Goal: Information Seeking & Learning: Learn about a topic

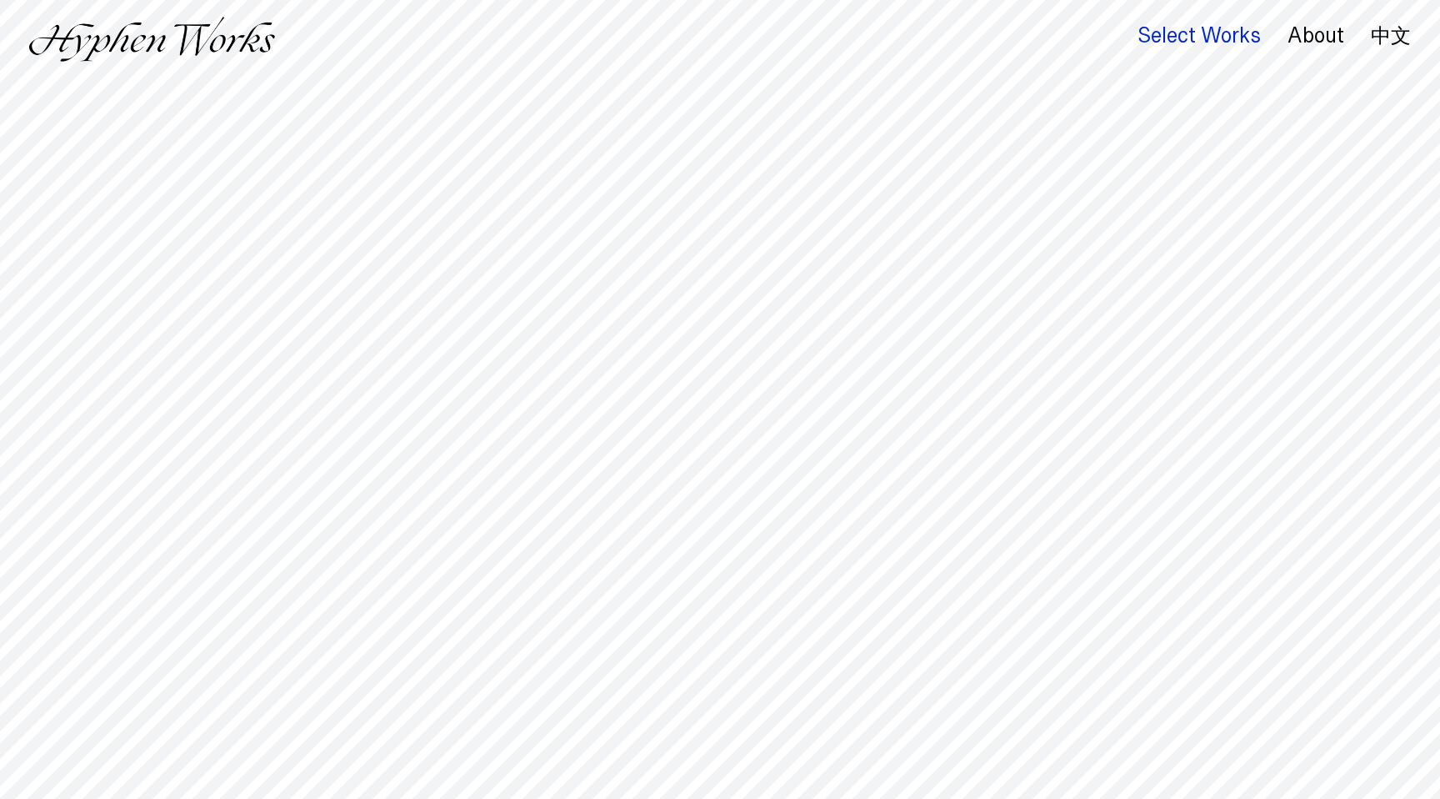
click at [1217, 40] on div "Select Works" at bounding box center [1199, 35] width 123 height 23
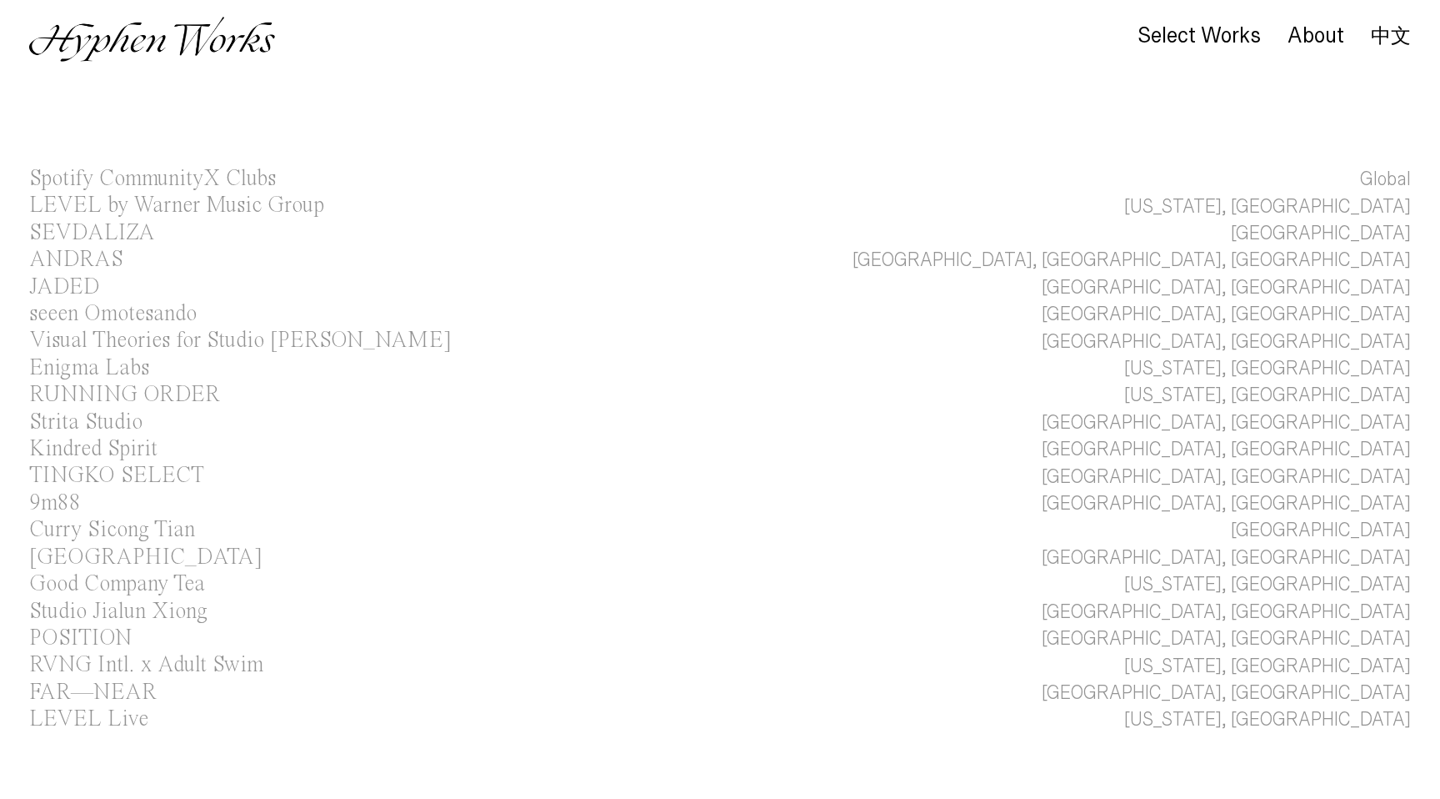
click at [1004, 152] on main "Select Works About 中文 Spotify CommunityX Clubs Global LEVEL by Warner Music Gro…" at bounding box center [720, 502] width 1440 height 1005
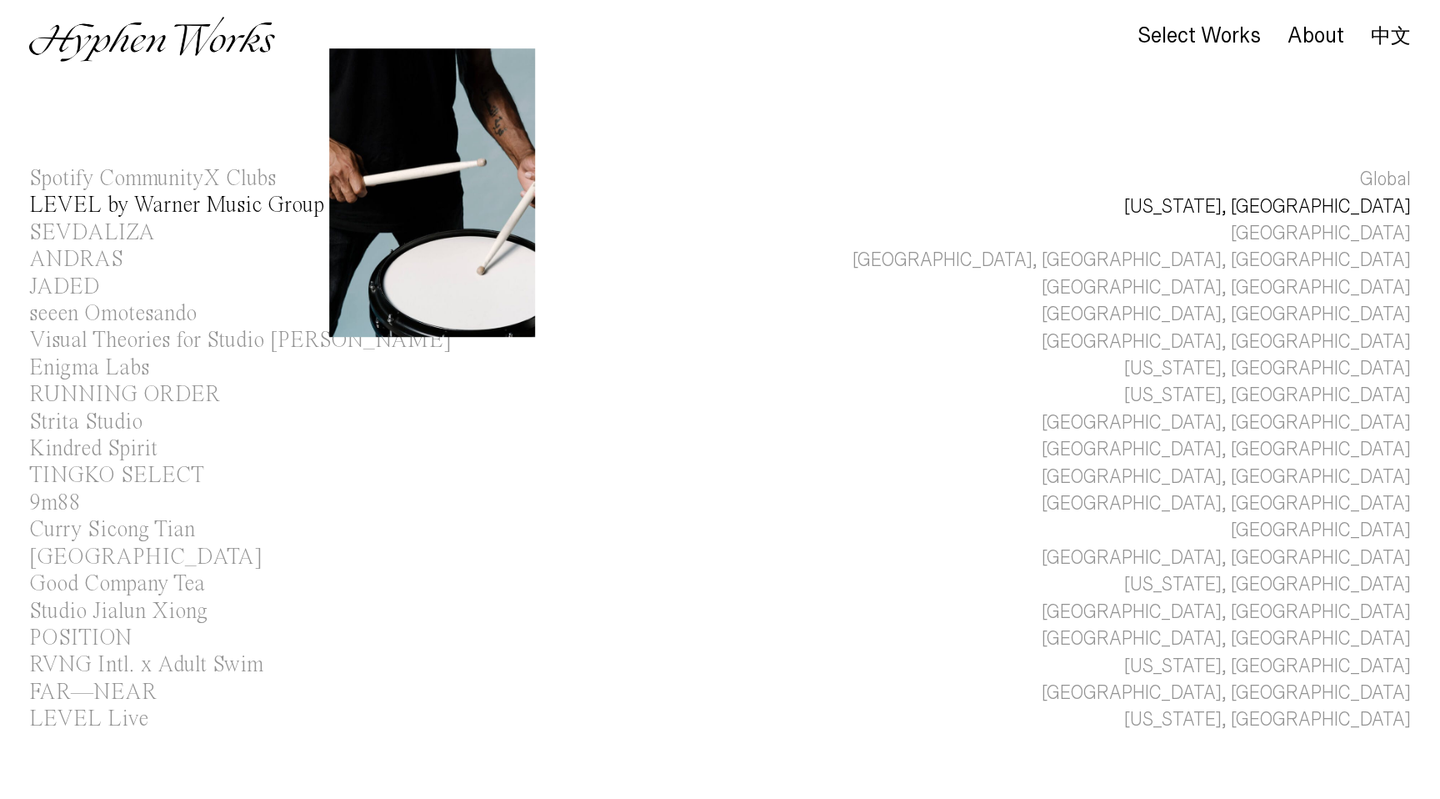
click at [294, 204] on div "LEVEL by Warner Music Group" at bounding box center [176, 205] width 295 height 23
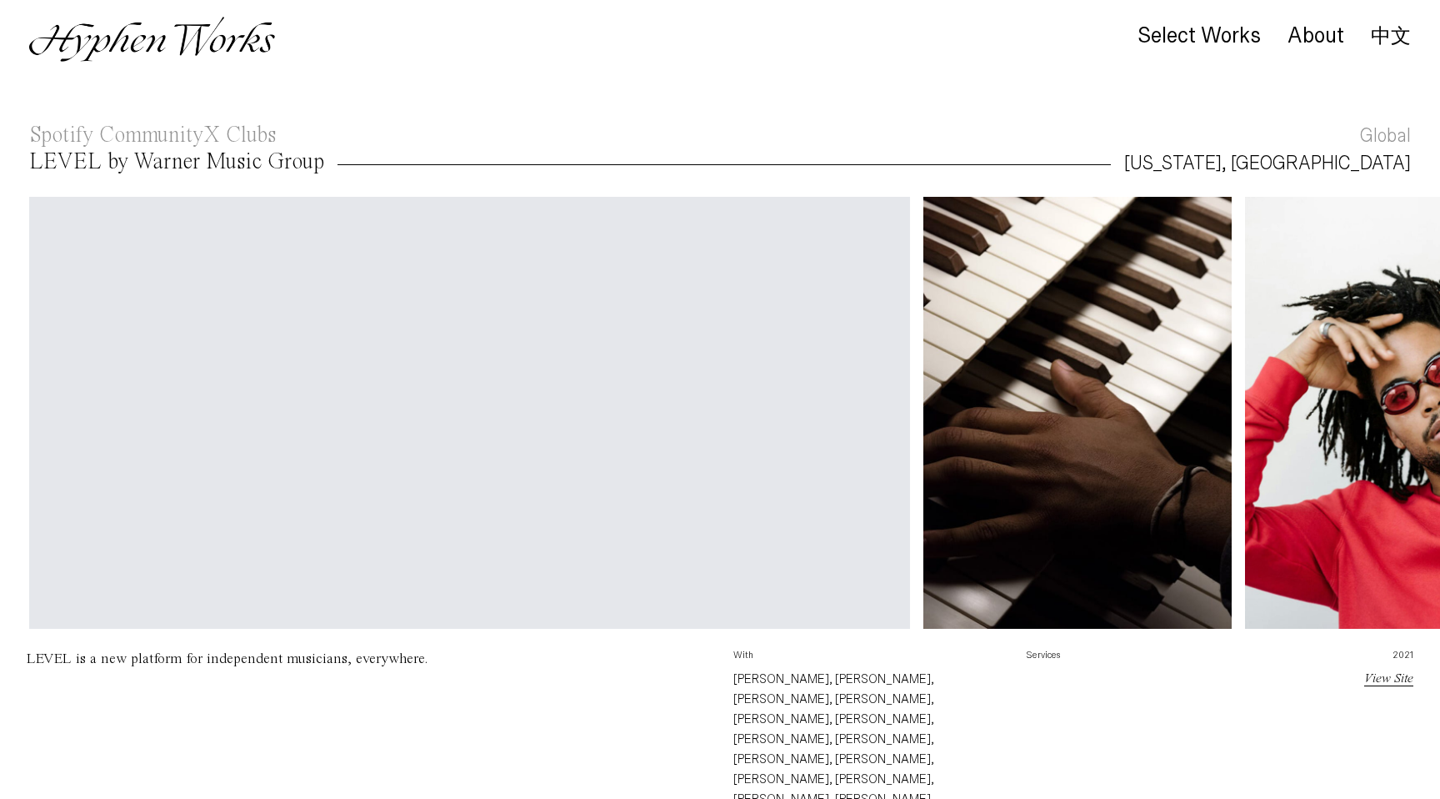
scroll to position [53, 0]
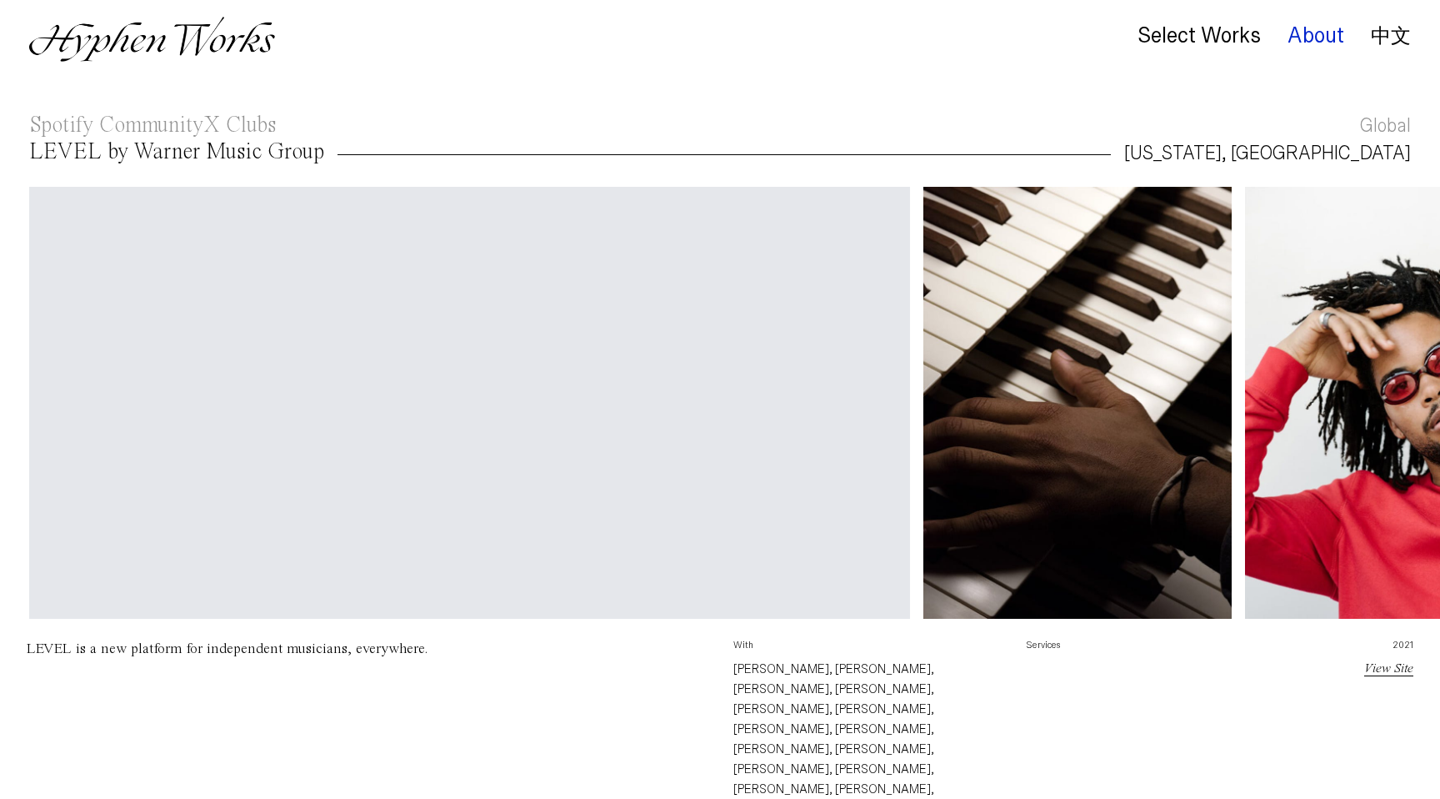
click at [1331, 40] on div "About" at bounding box center [1316, 35] width 57 height 23
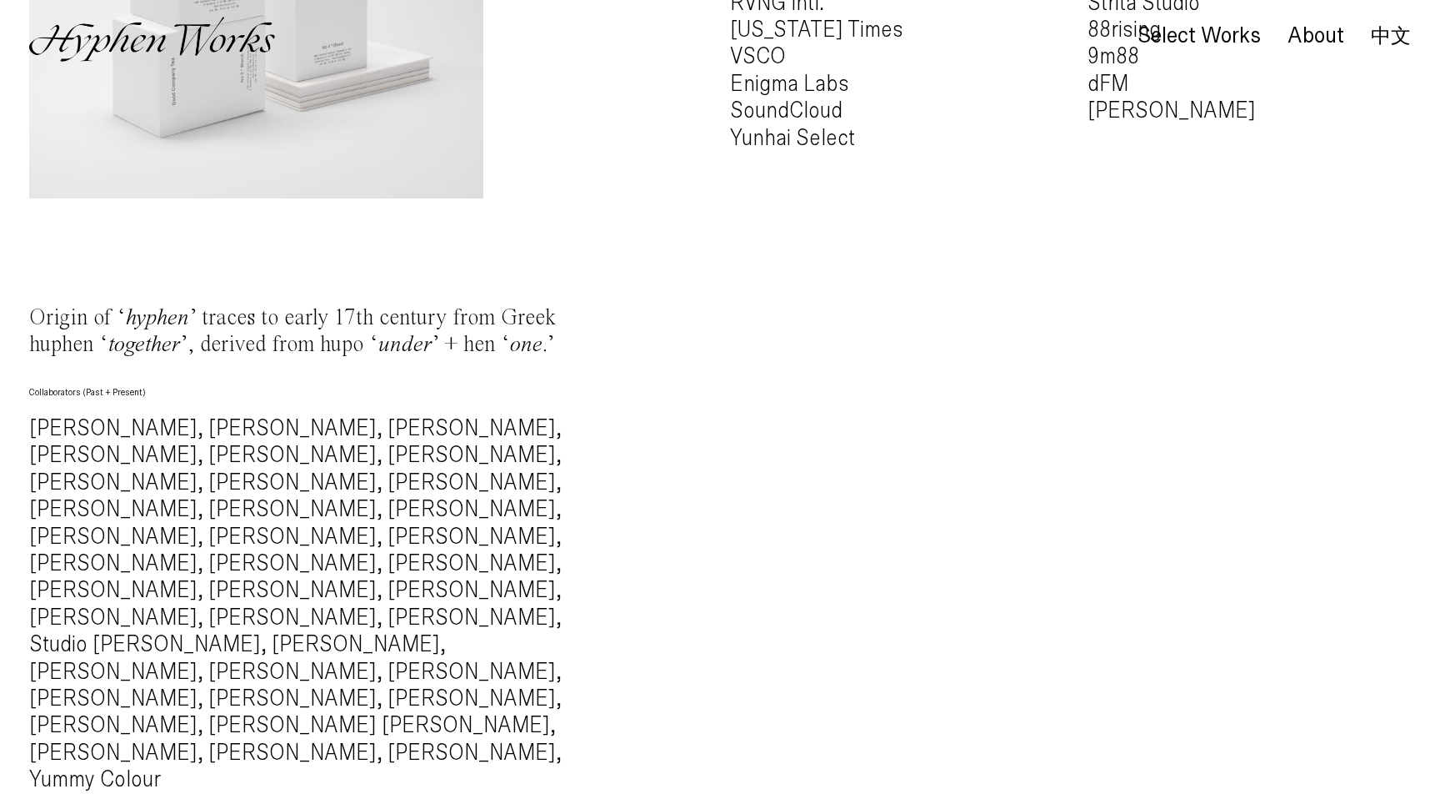
scroll to position [1560, 0]
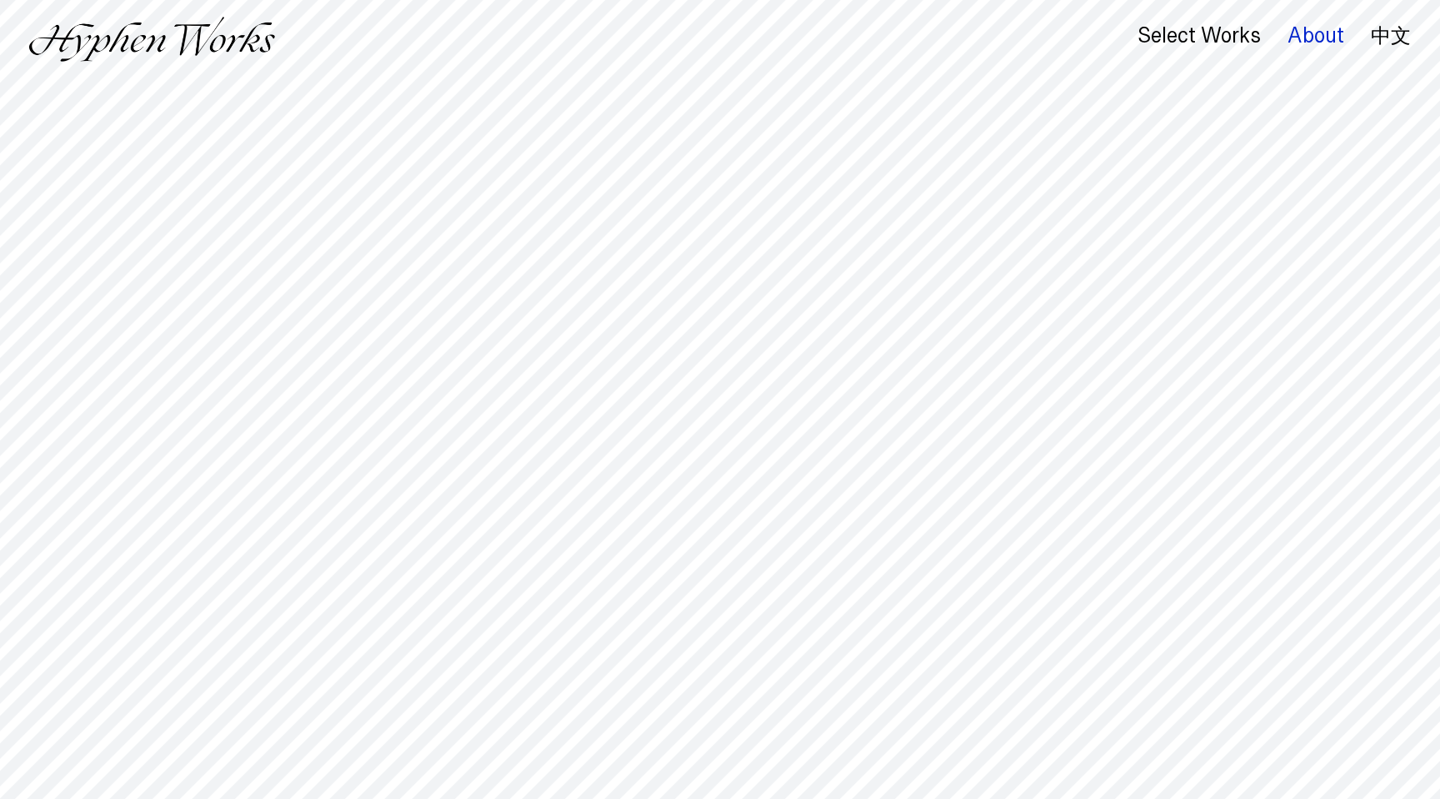
click at [1308, 38] on div "About" at bounding box center [1316, 35] width 57 height 23
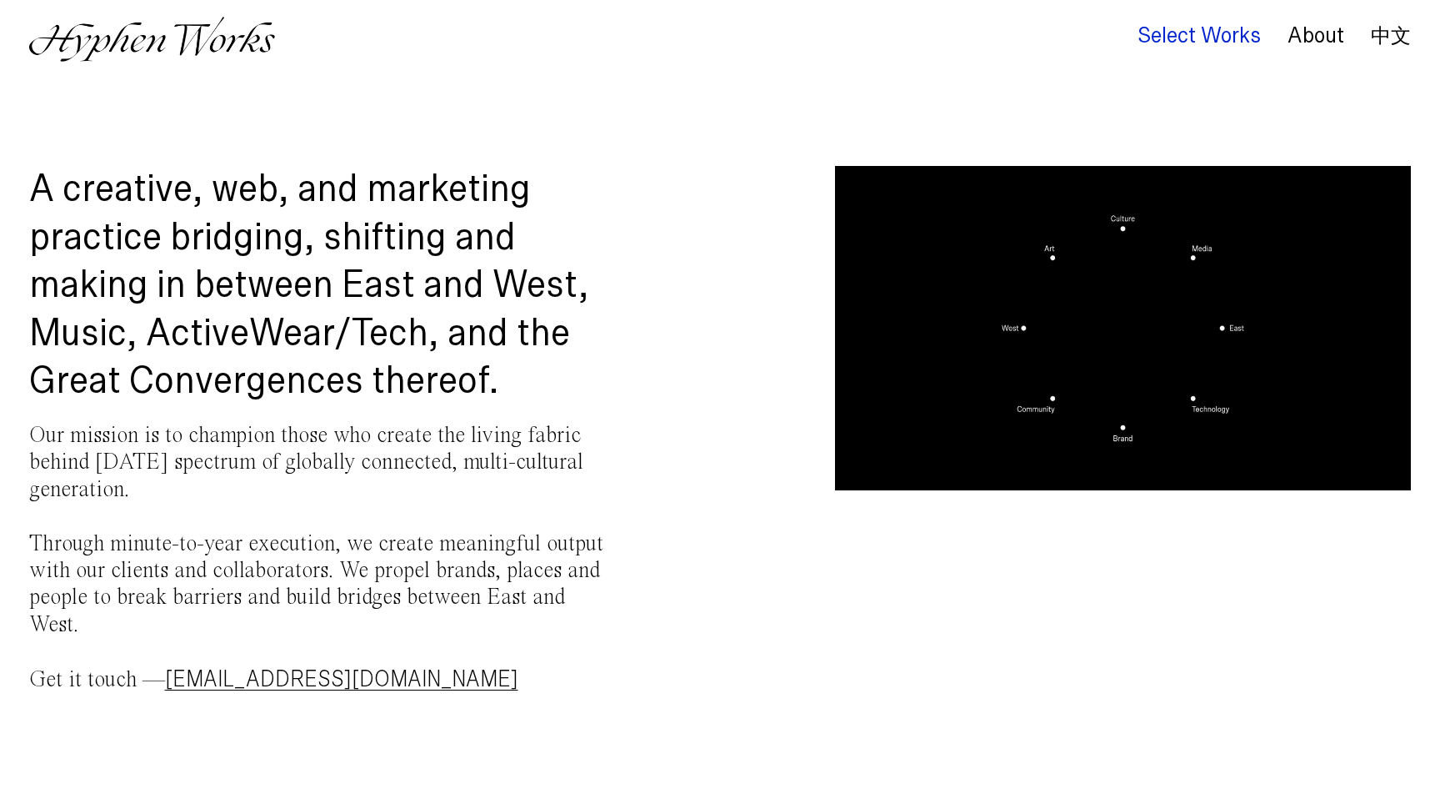
click at [1201, 33] on div "Select Works" at bounding box center [1199, 35] width 123 height 23
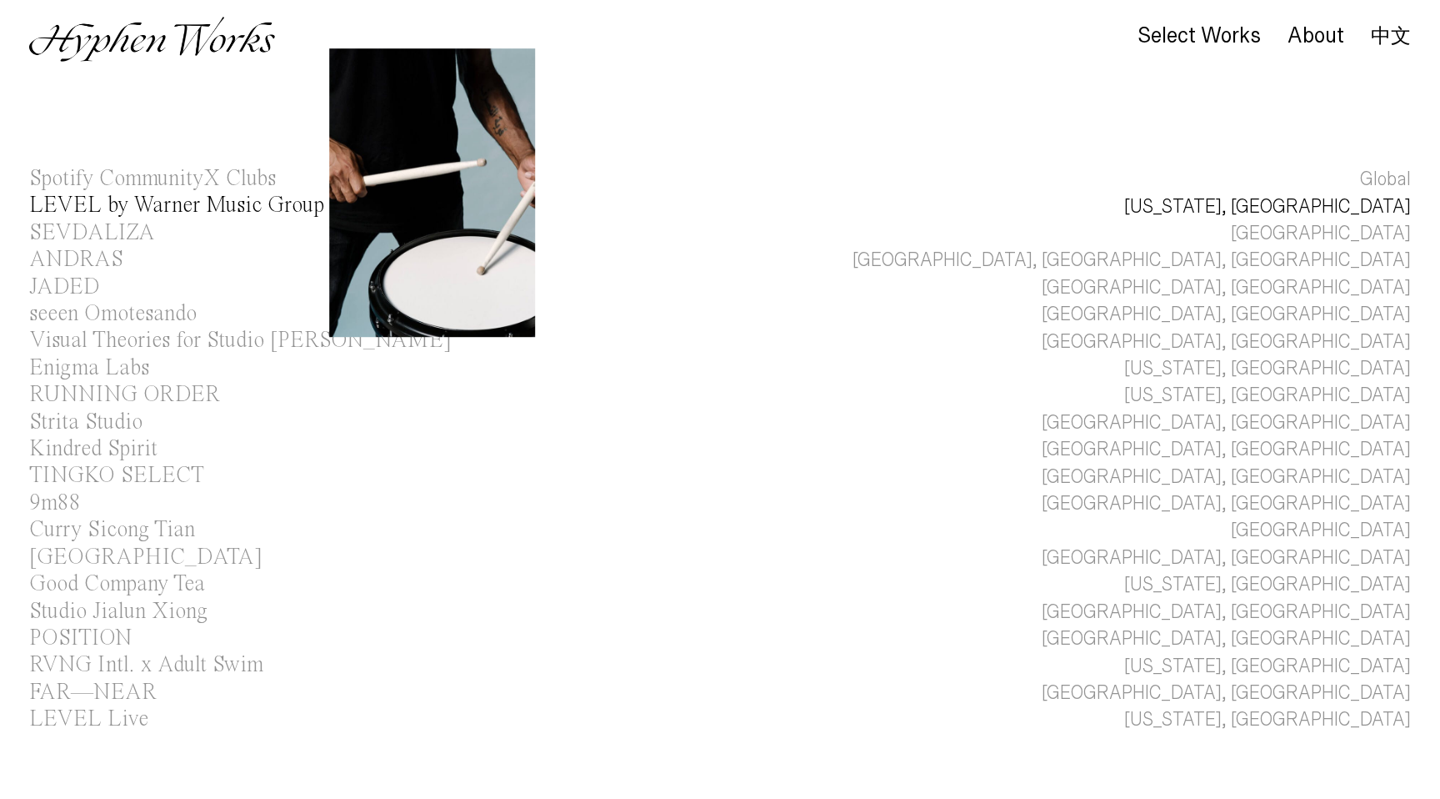
click at [228, 199] on div "LEVEL by Warner Music Group" at bounding box center [176, 205] width 295 height 23
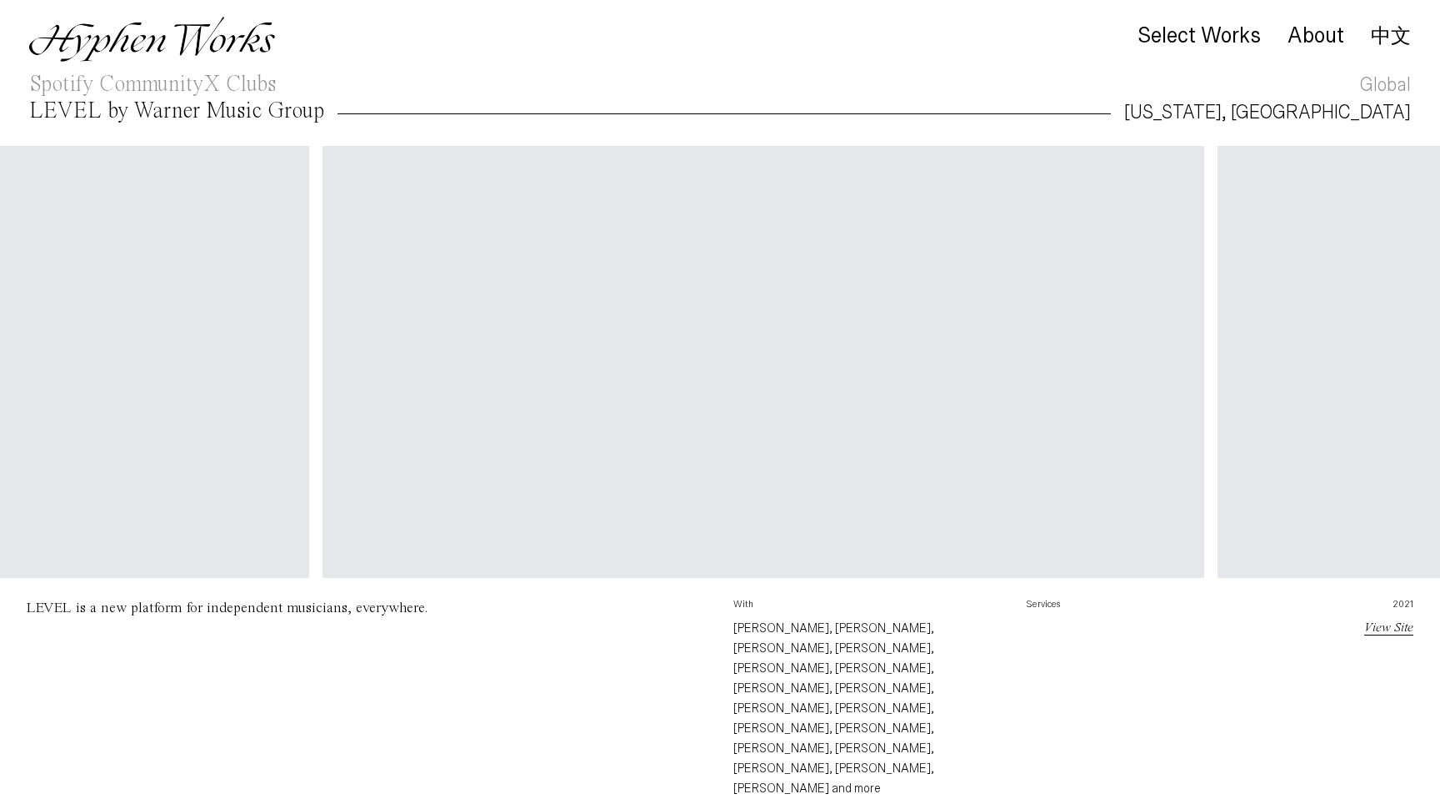
scroll to position [0, 4708]
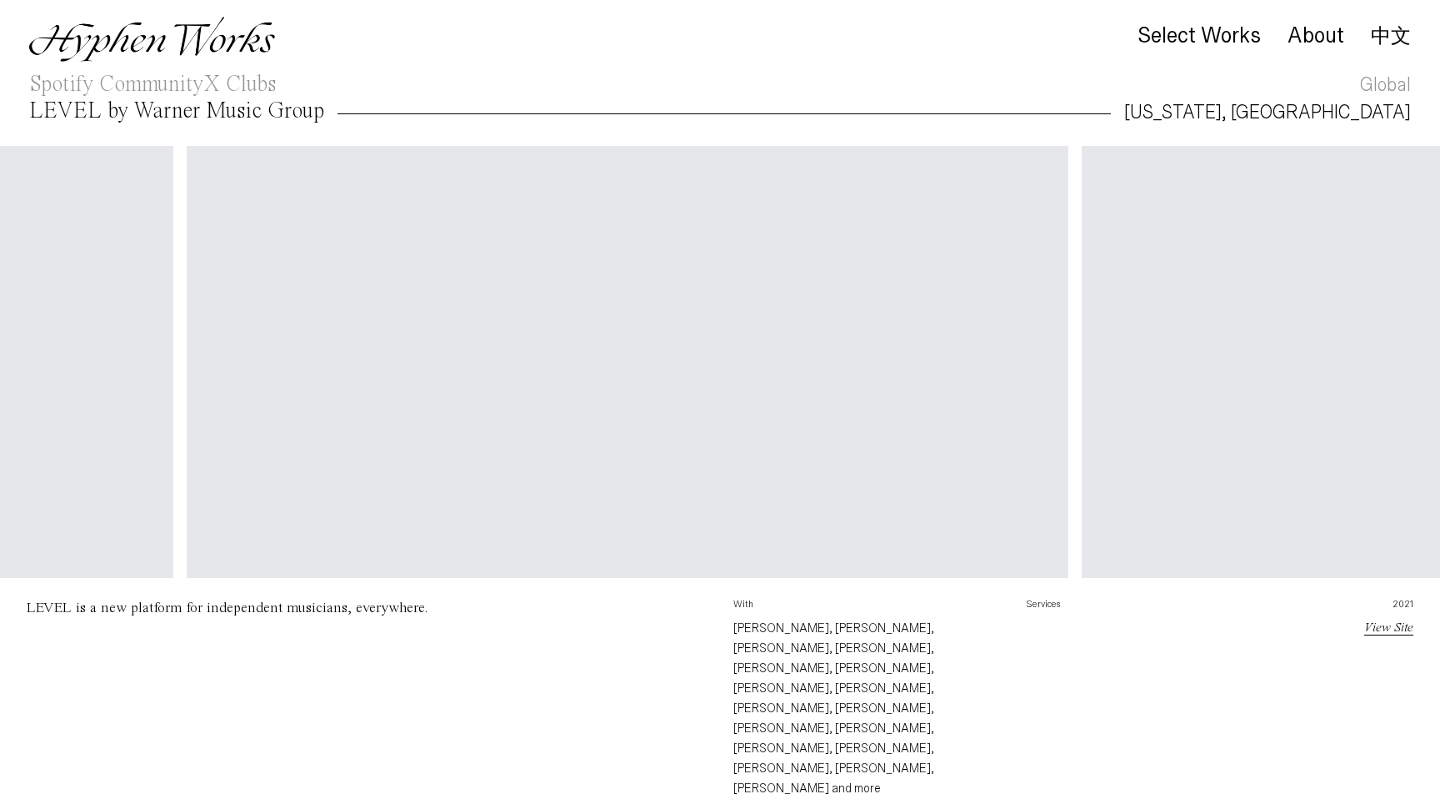
click at [1382, 630] on link "View Site" at bounding box center [1389, 627] width 49 height 13
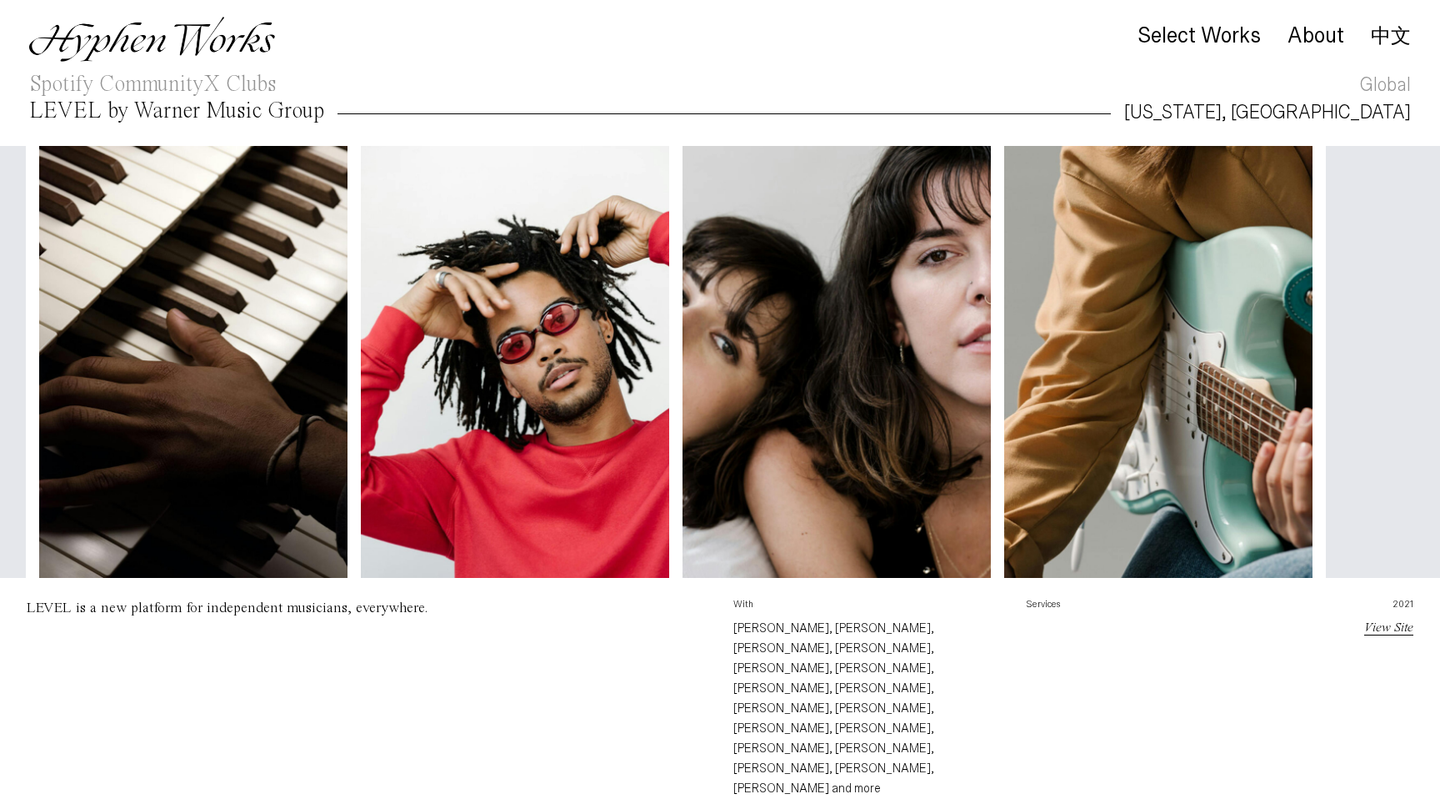
scroll to position [0, 809]
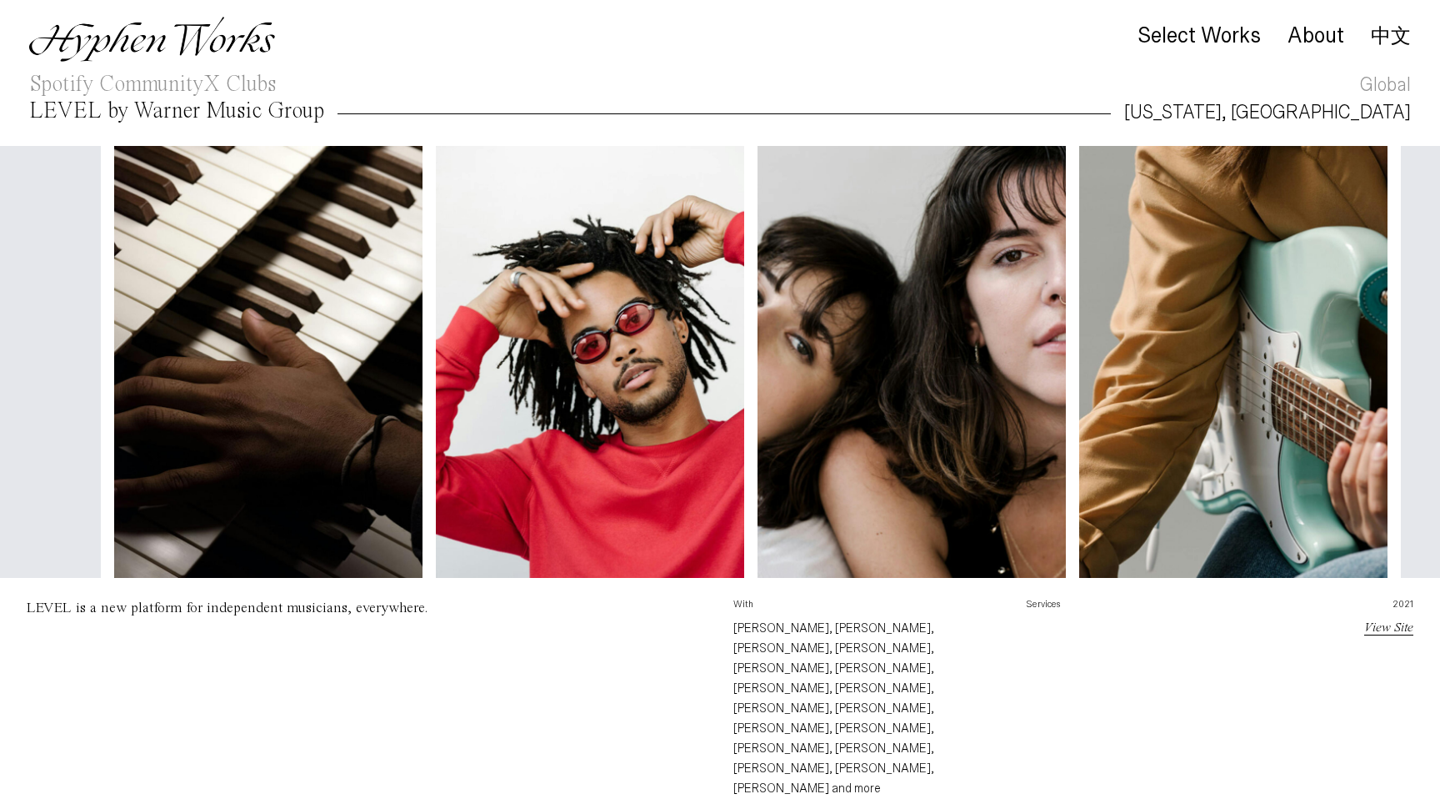
click at [177, 53] on img at bounding box center [152, 39] width 246 height 45
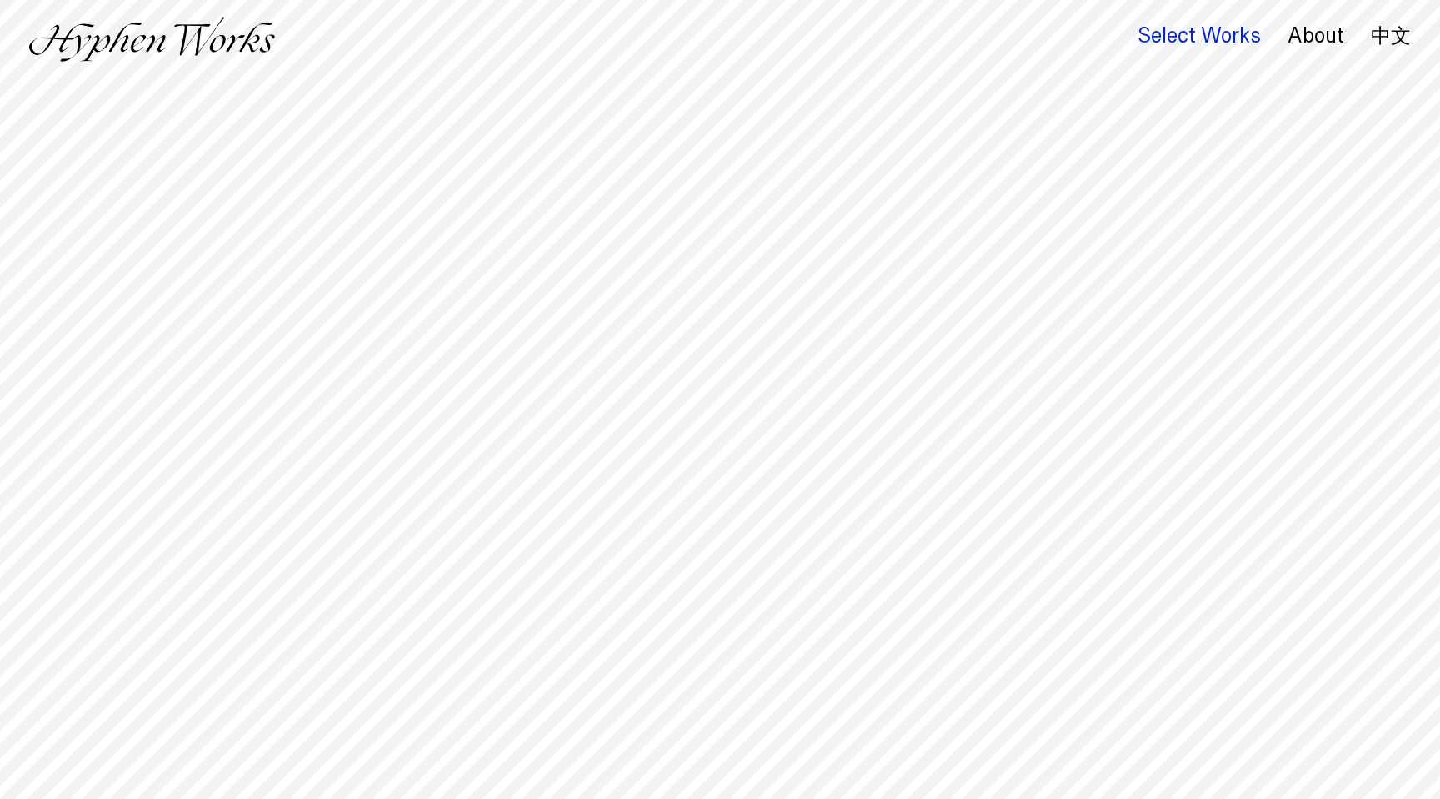
click at [1165, 47] on div "Select Works" at bounding box center [1199, 35] width 123 height 23
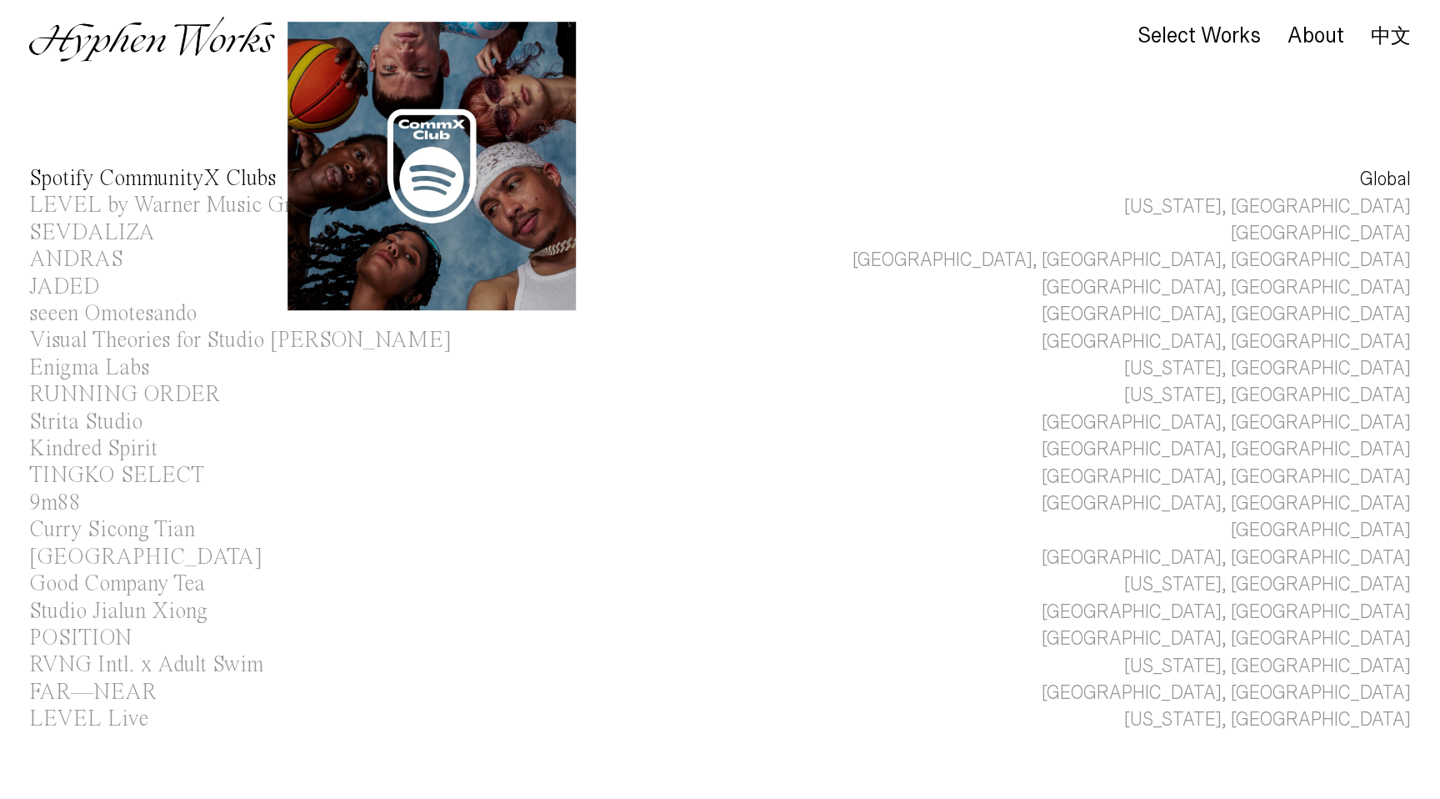
click at [216, 177] on div "Spotify CommunityX Clubs" at bounding box center [152, 179] width 247 height 23
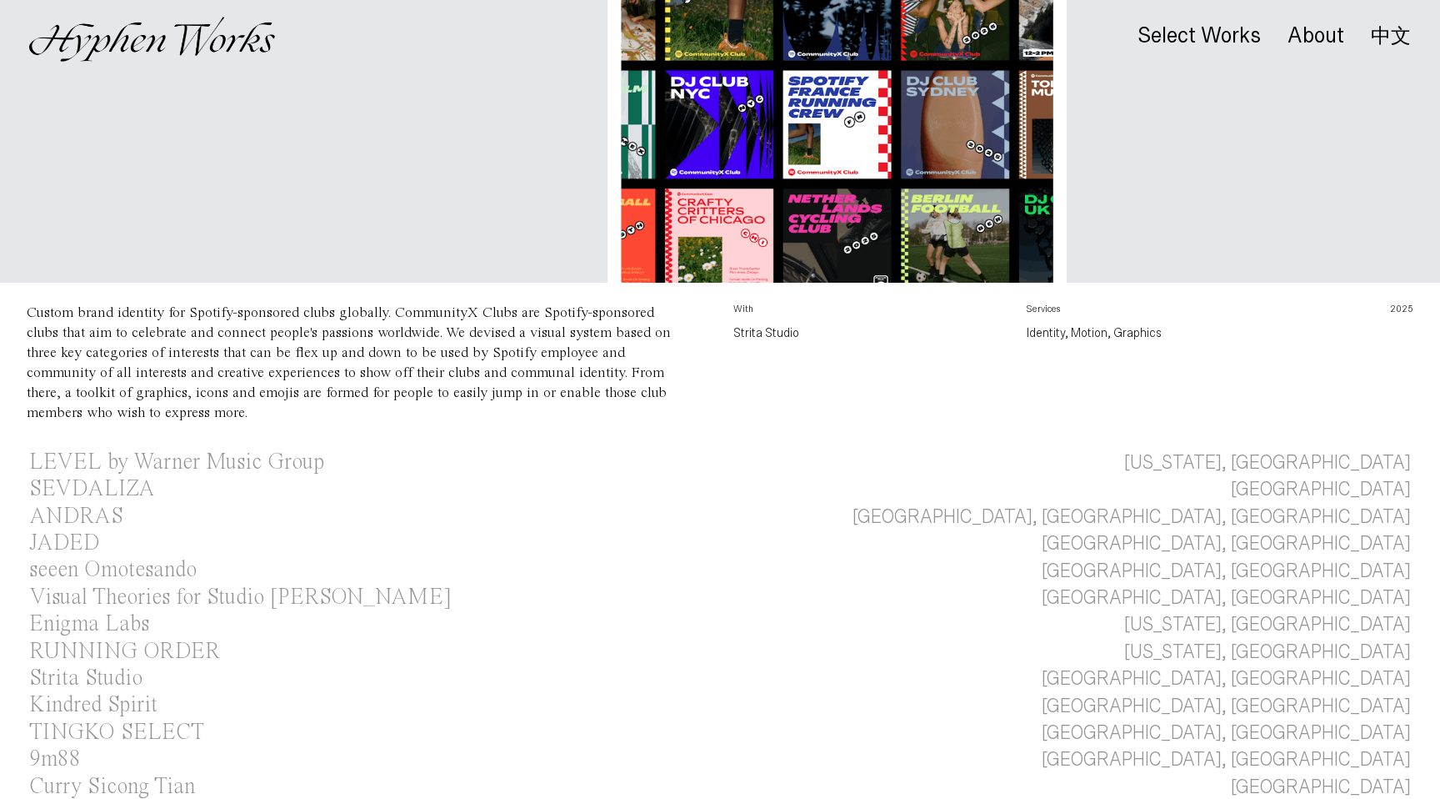
scroll to position [363, 0]
click at [128, 490] on div "SEVDALIZA" at bounding box center [92, 488] width 126 height 23
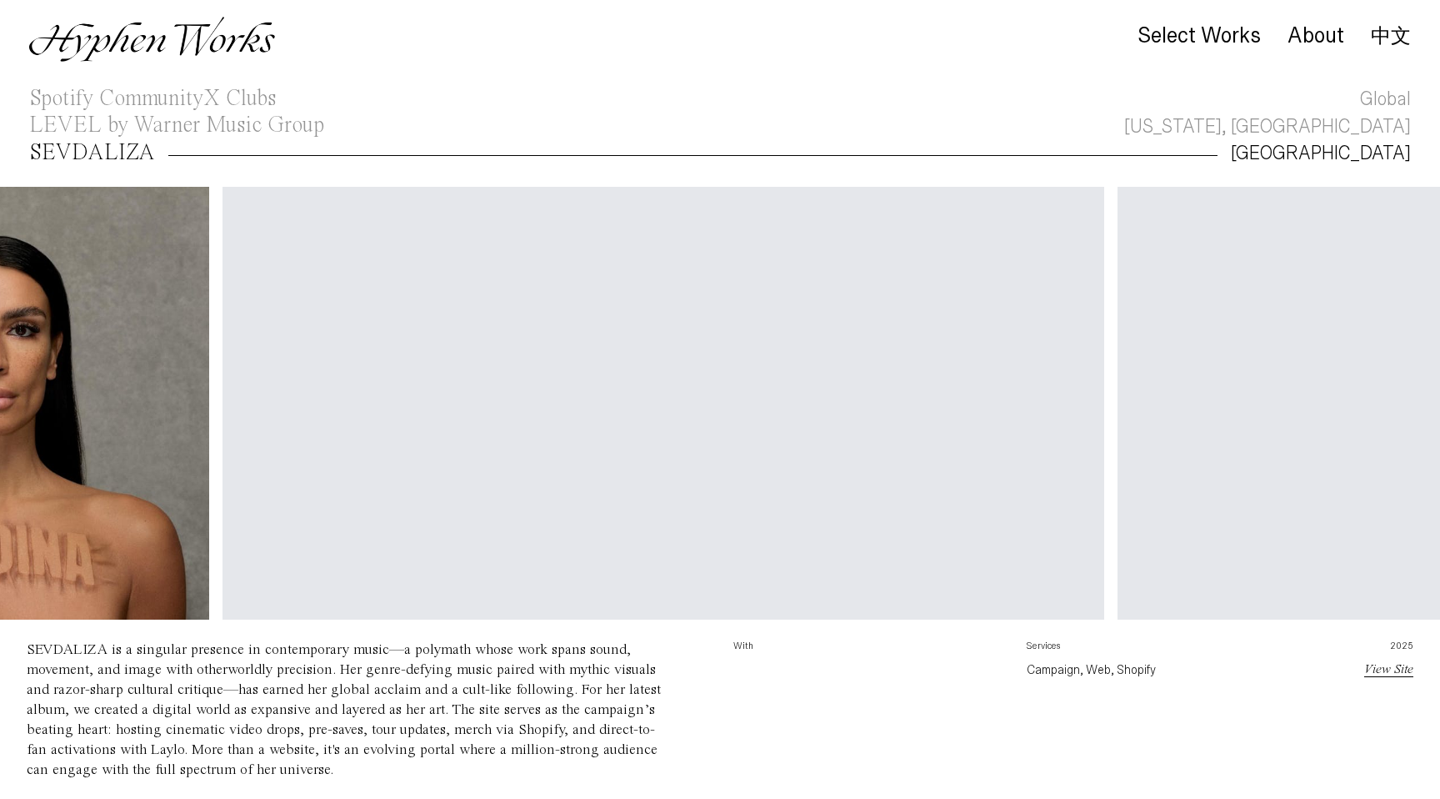
scroll to position [0, 1233]
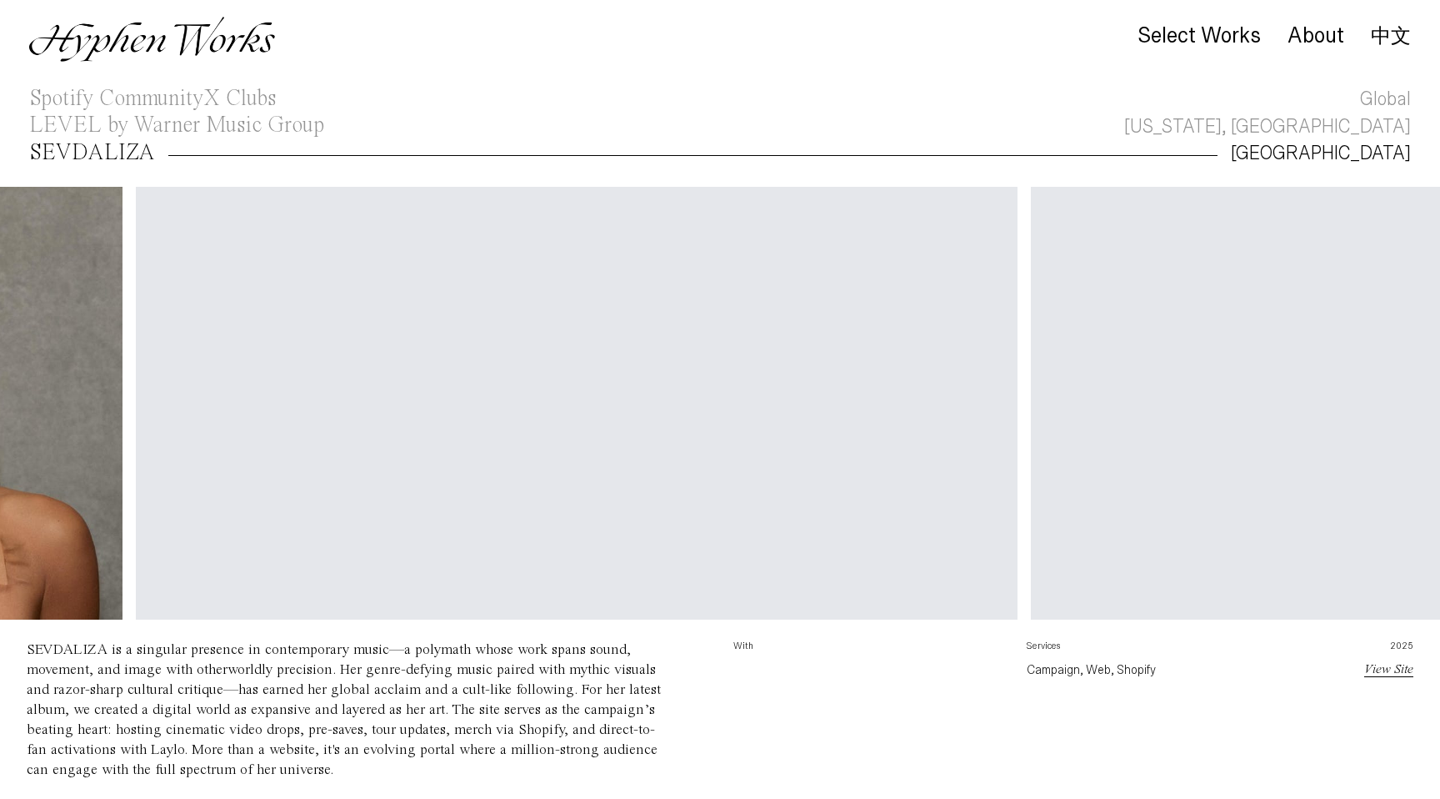
click at [1387, 671] on link "View Site" at bounding box center [1389, 669] width 49 height 13
click at [251, 38] on img at bounding box center [152, 39] width 246 height 45
